Goal: Communication & Community: Answer question/provide support

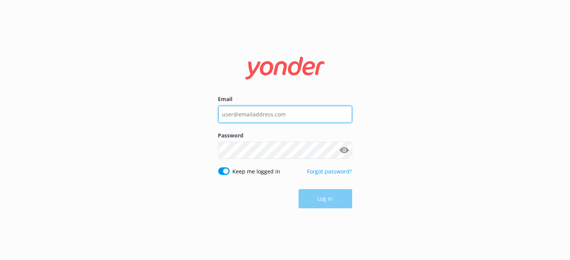
click at [260, 115] on input "Email" at bounding box center [285, 114] width 134 height 17
type input "[EMAIL_ADDRESS][DOMAIN_NAME]"
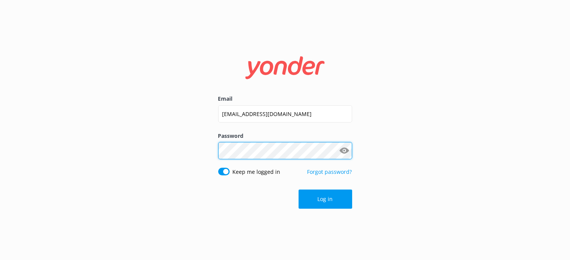
click button "Log in" at bounding box center [326, 199] width 54 height 19
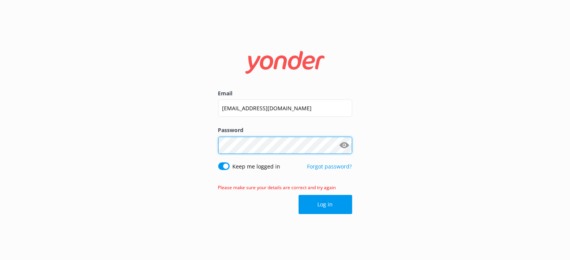
click button "Log in" at bounding box center [326, 204] width 54 height 19
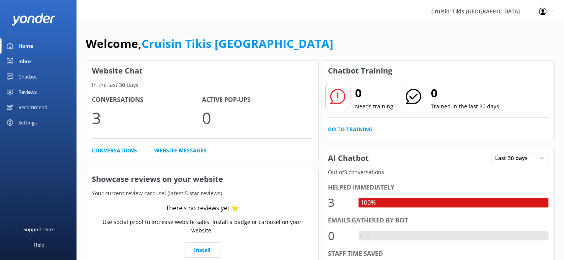
click at [131, 153] on link "Conversations" at bounding box center [114, 150] width 45 height 8
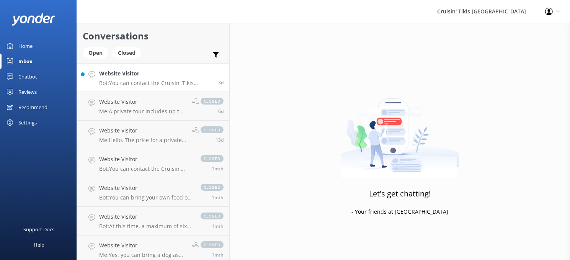
click at [120, 76] on h4 "Website Visitor" at bounding box center [155, 73] width 113 height 8
